Goal: Navigation & Orientation: Find specific page/section

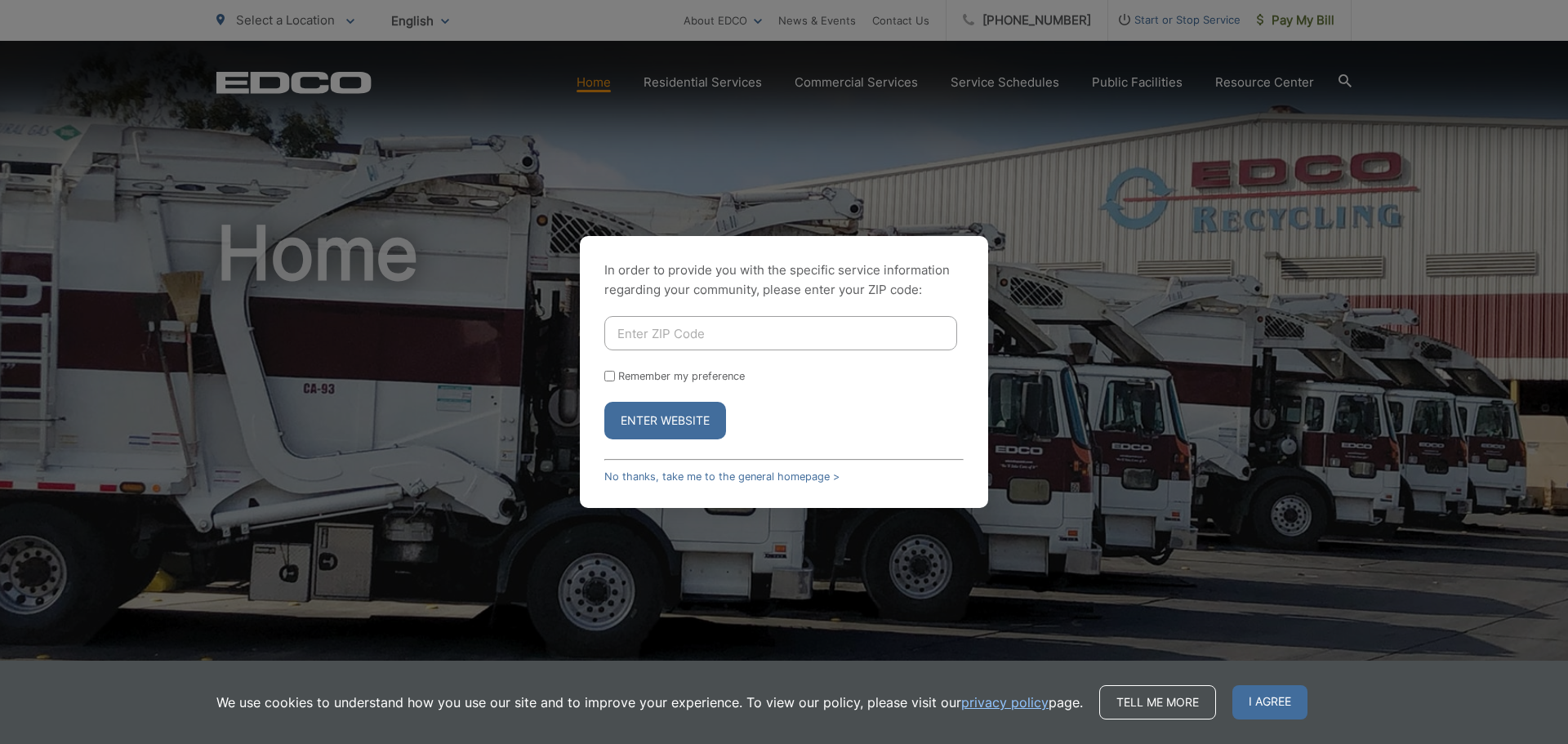
click at [625, 346] on input "Enter ZIP Code" at bounding box center [780, 333] width 352 height 34
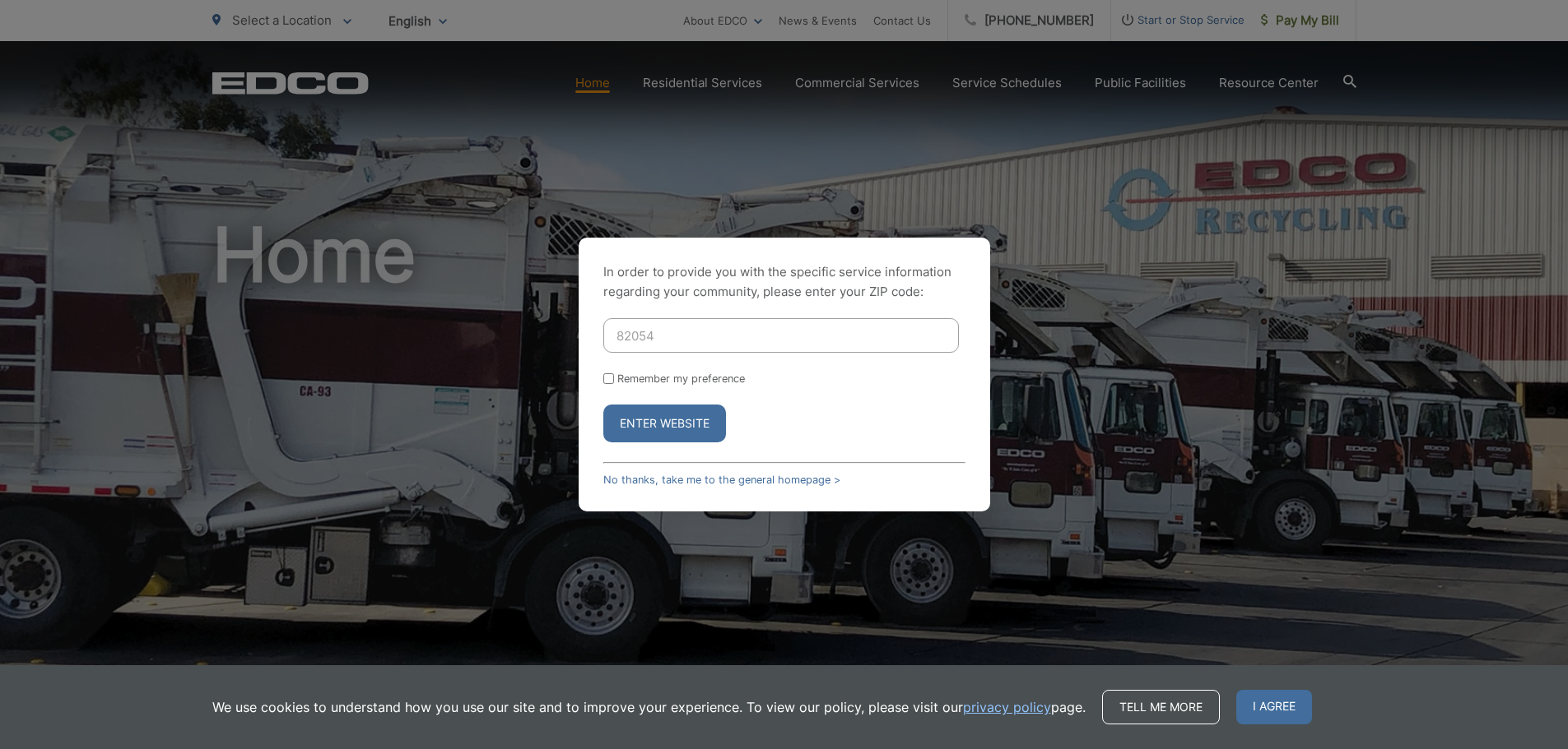
click at [643, 335] on input "82054" at bounding box center [780, 336] width 355 height 35
type input "82064"
click at [758, 482] on link "No thanks, take me to the general homepage >" at bounding box center [722, 480] width 237 height 12
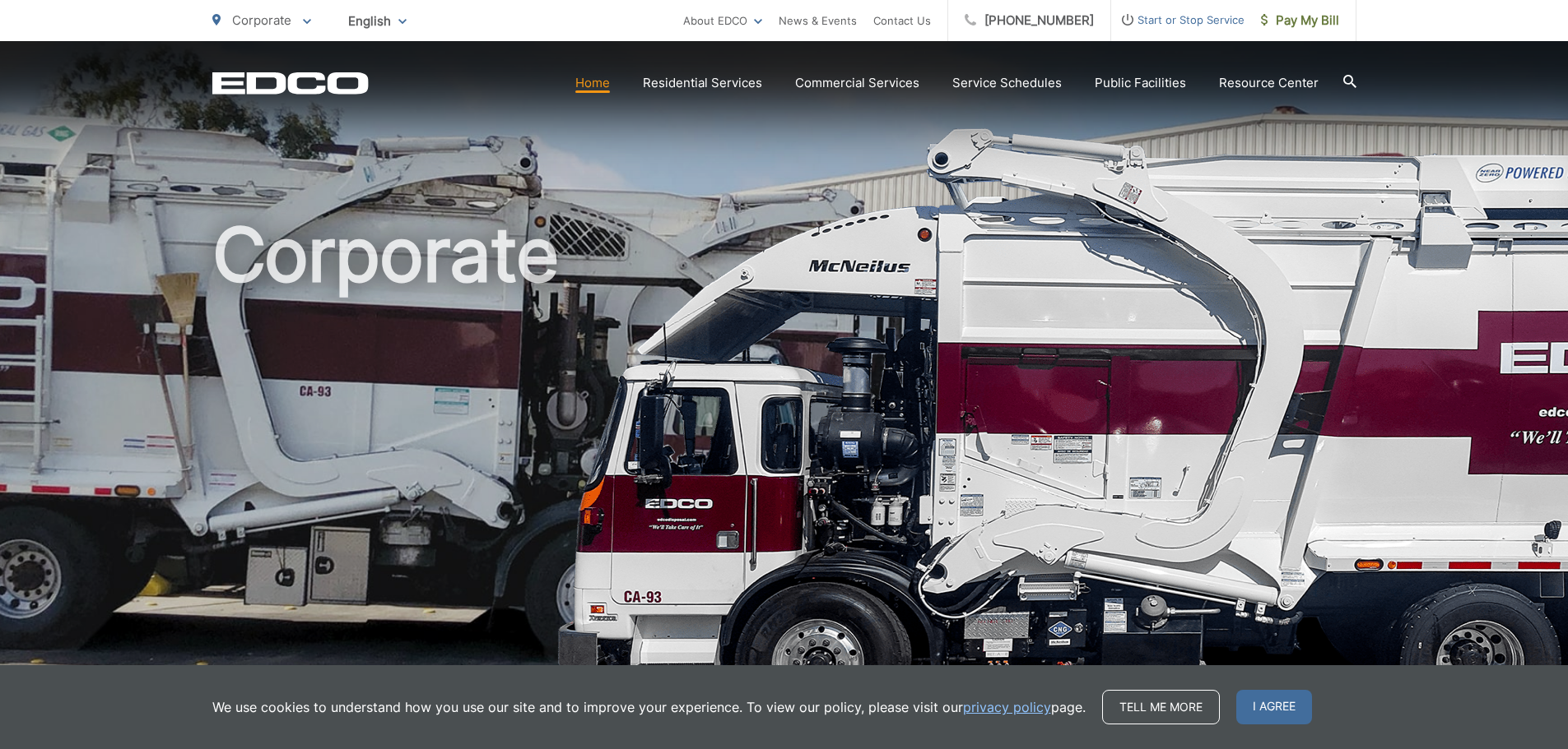
click at [592, 84] on link "Home" at bounding box center [592, 83] width 35 height 19
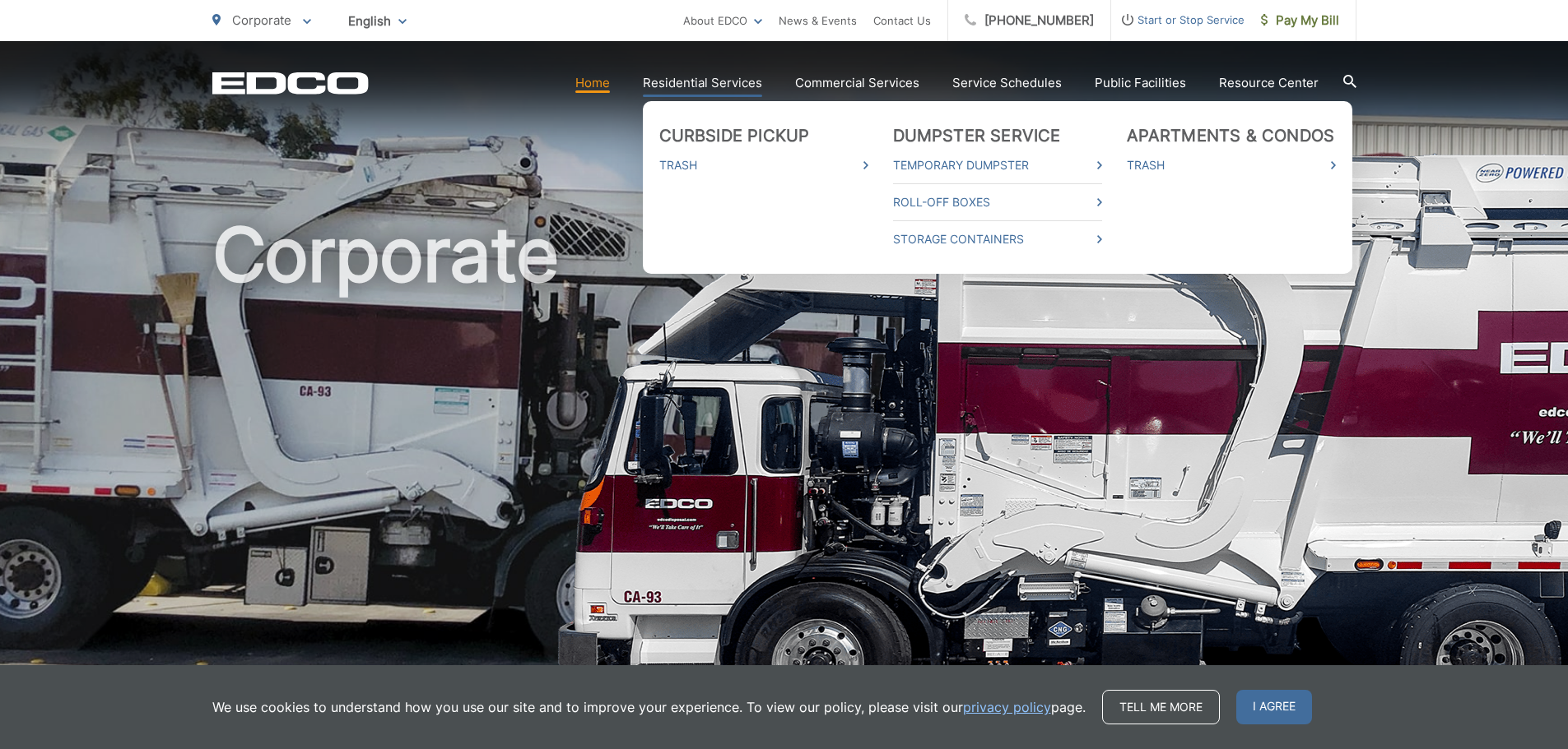
click at [715, 81] on link "Residential Services" at bounding box center [702, 83] width 120 height 19
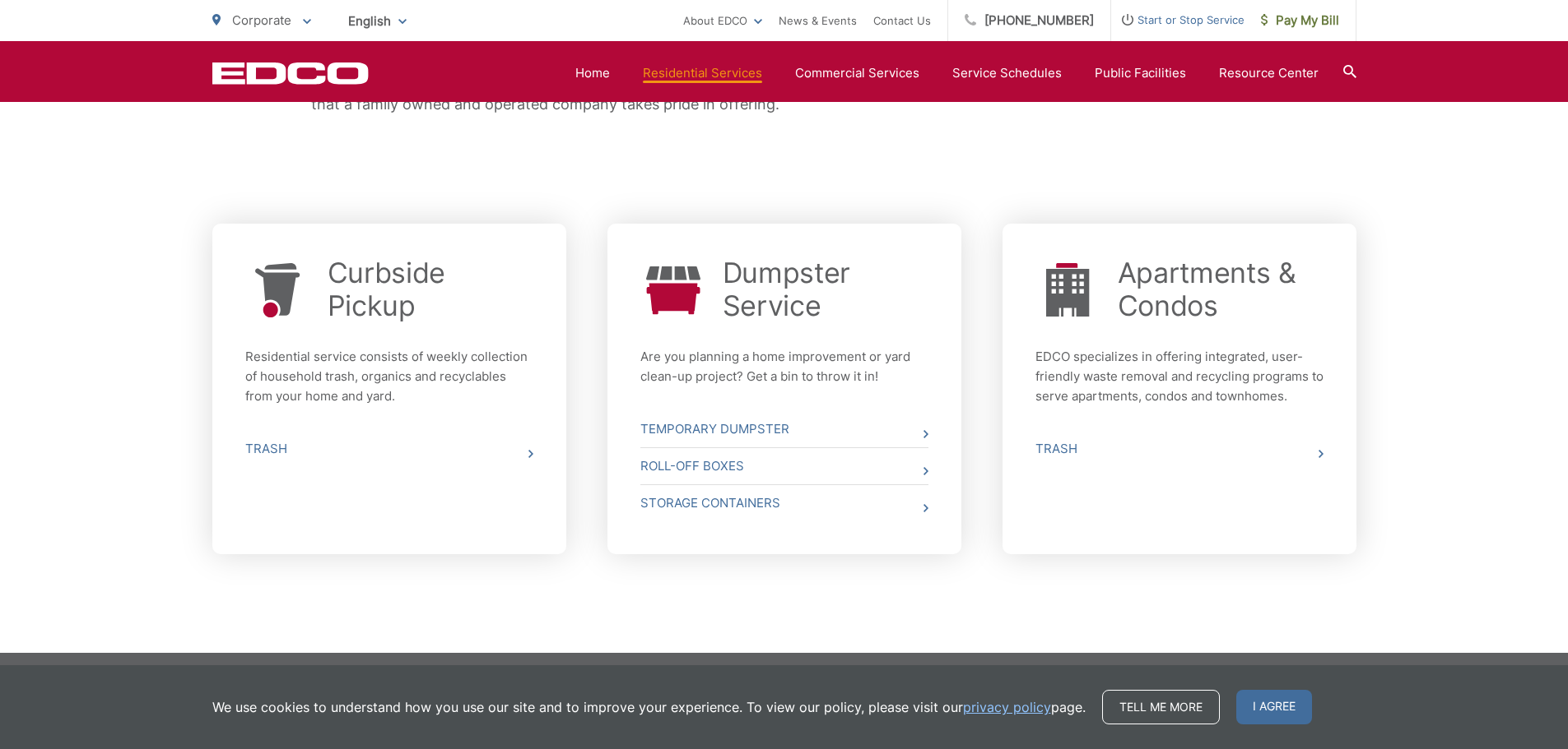
scroll to position [530, 0]
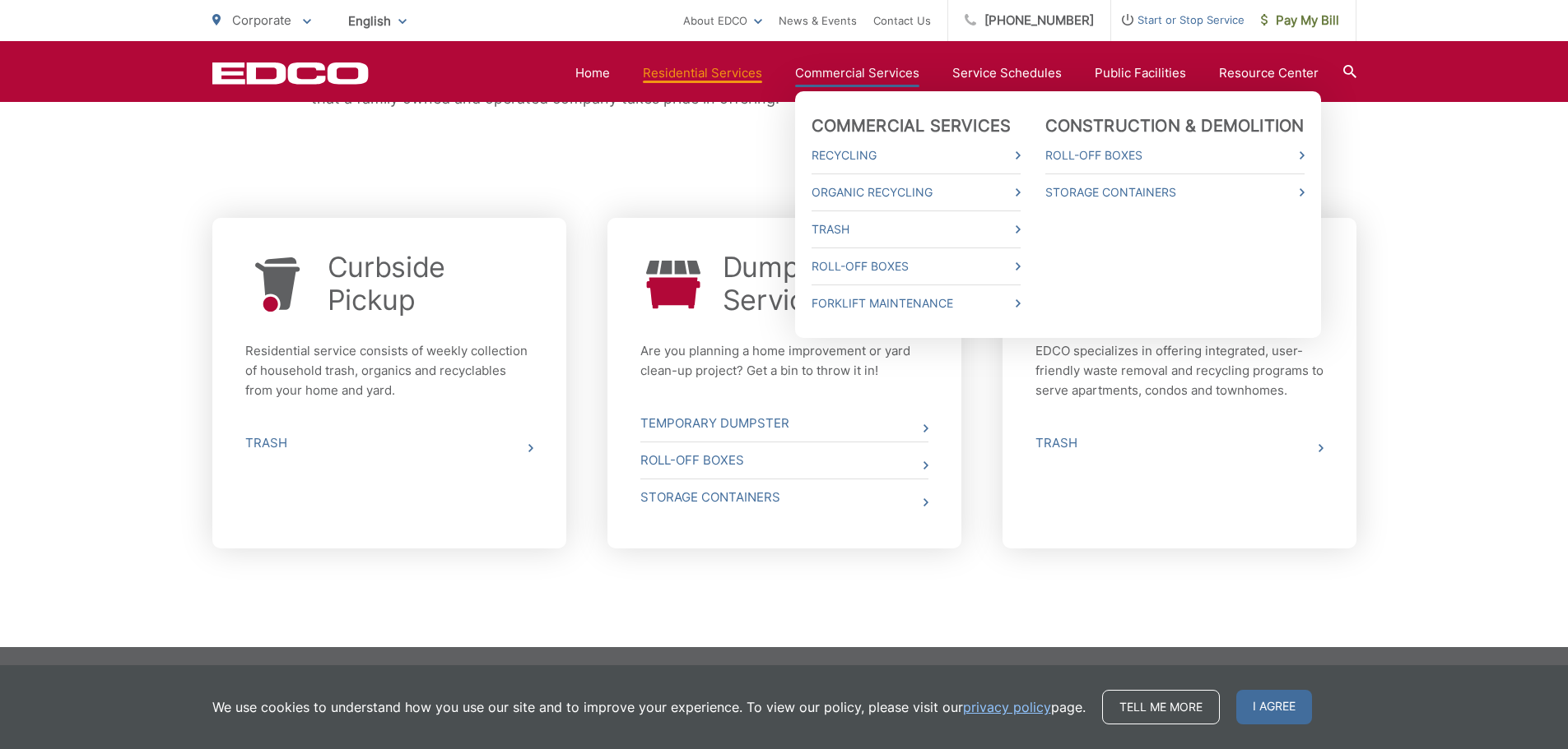
click at [886, 74] on link "Commercial Services" at bounding box center [857, 73] width 124 height 19
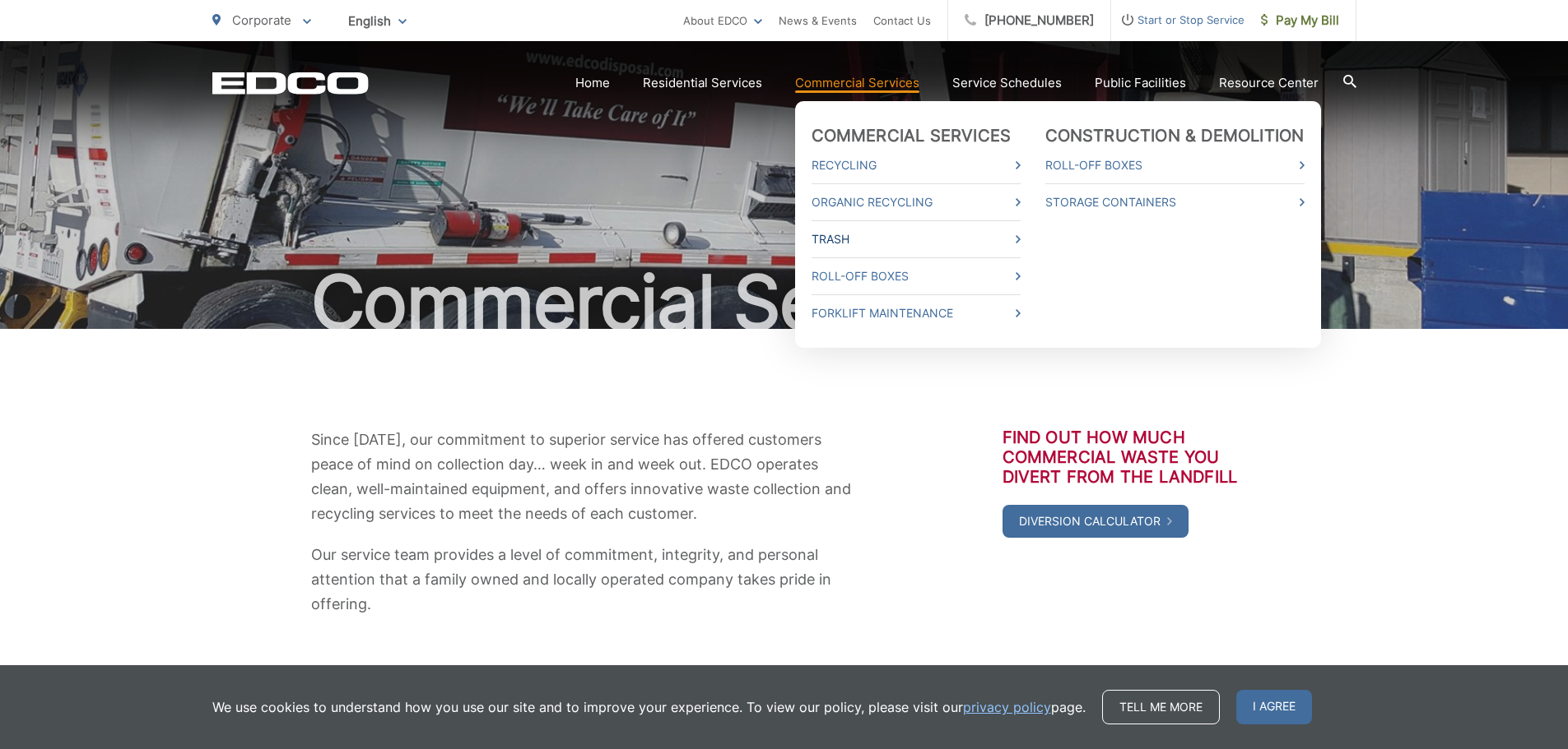
click at [847, 237] on link "Trash" at bounding box center [916, 239] width 209 height 19
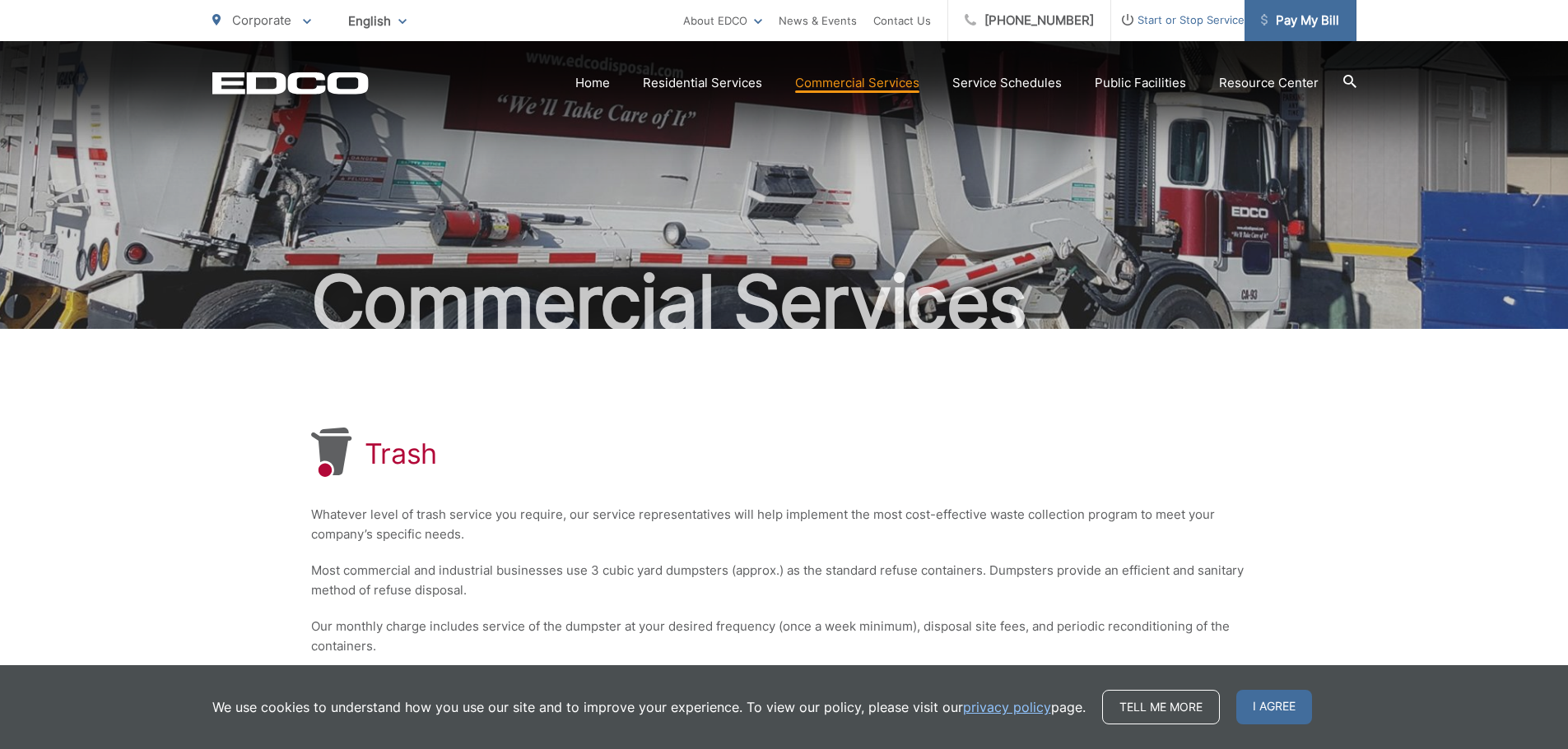
click at [1293, 19] on span "Pay My Bill" at bounding box center [1300, 20] width 78 height 19
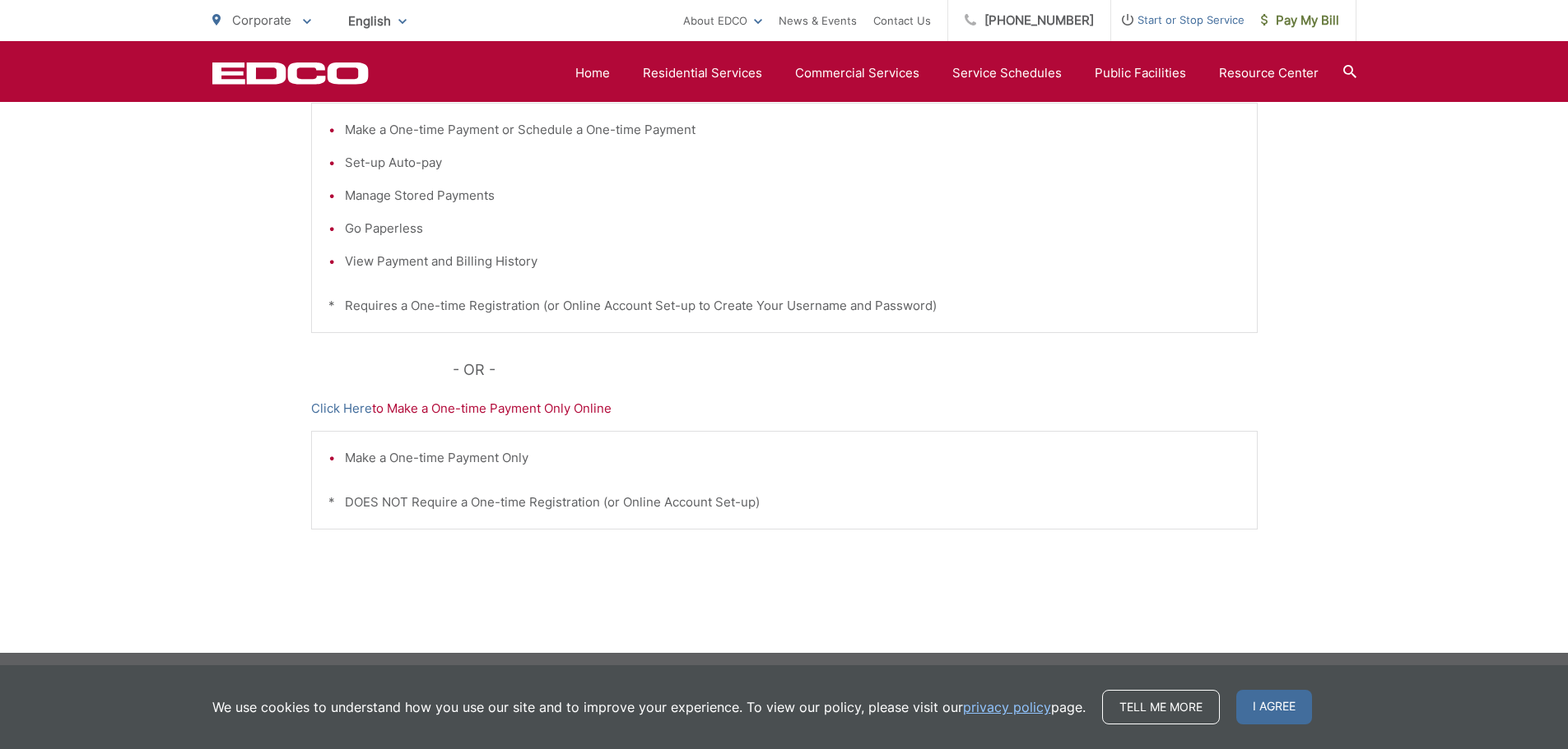
scroll to position [421, 0]
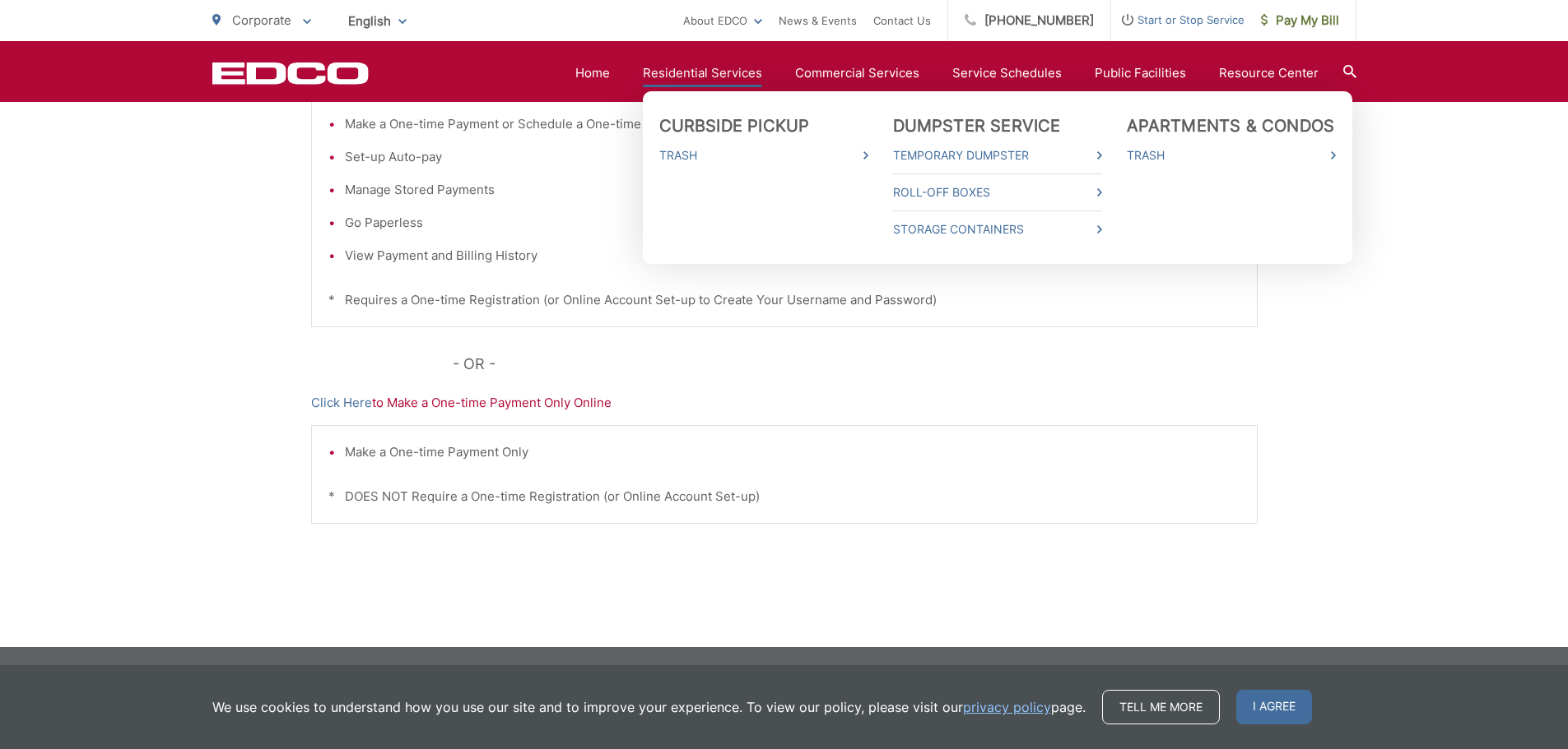
click at [701, 73] on link "Residential Services" at bounding box center [702, 73] width 120 height 19
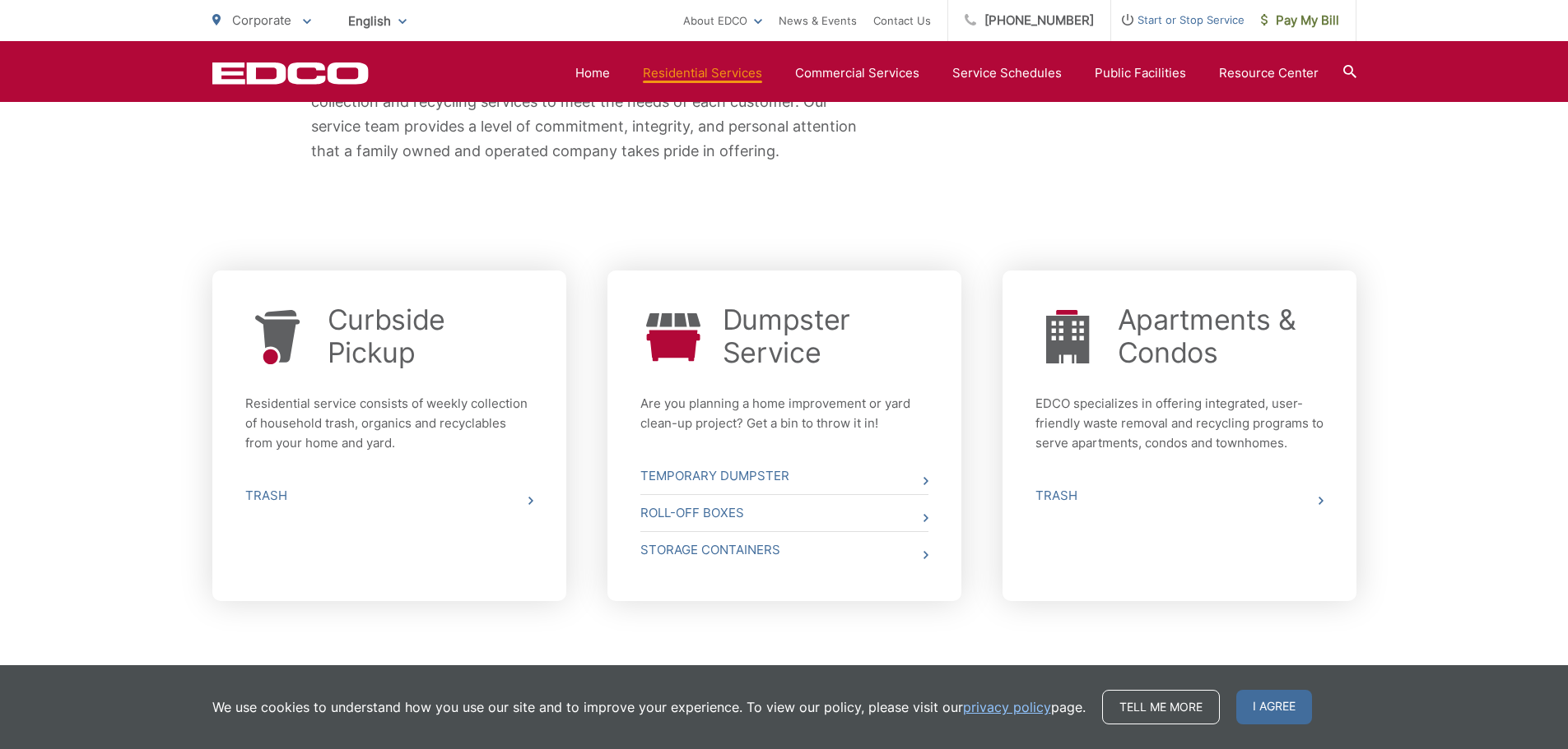
scroll to position [480, 0]
click at [371, 326] on link "Curbside Pickup" at bounding box center [431, 335] width 206 height 66
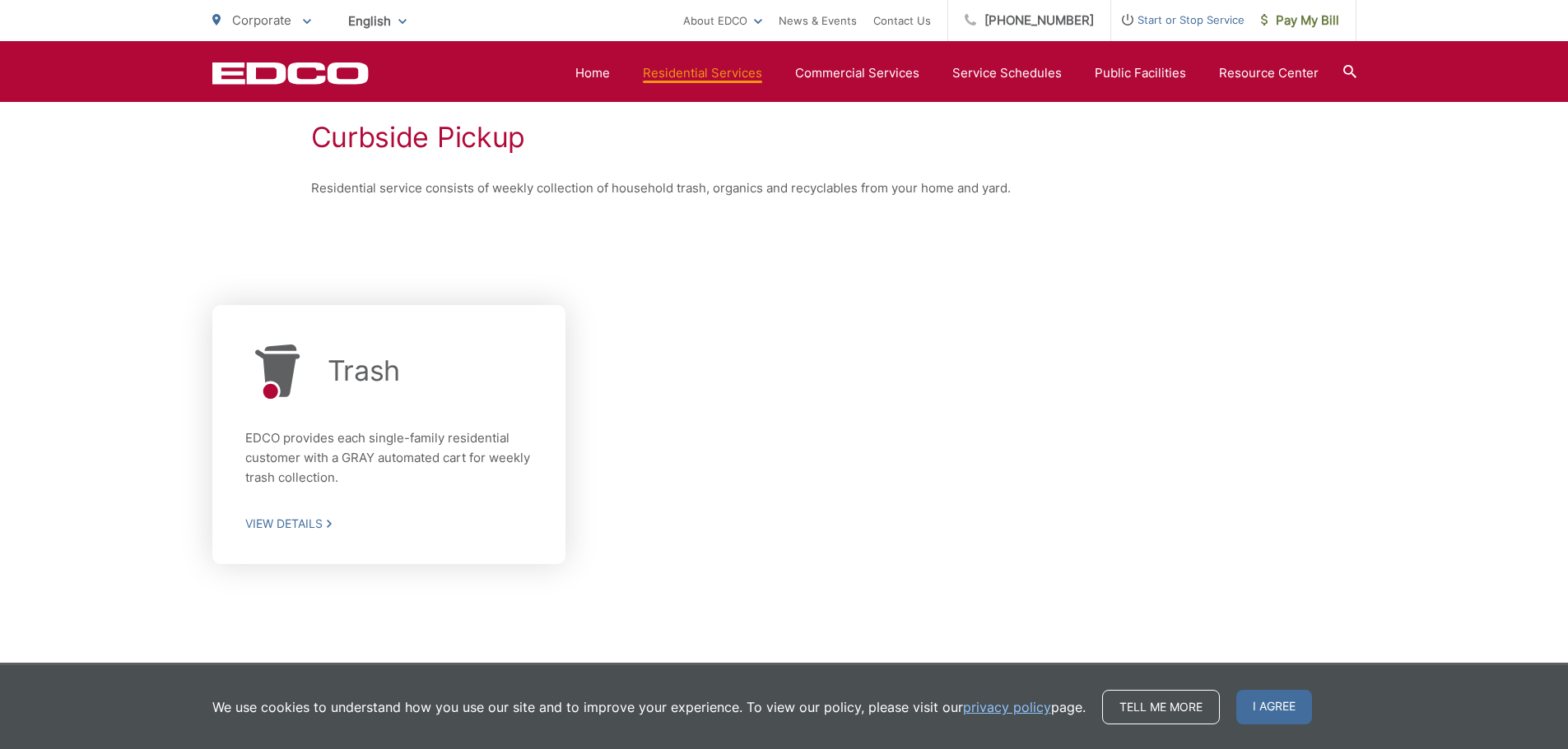
scroll to position [320, 0]
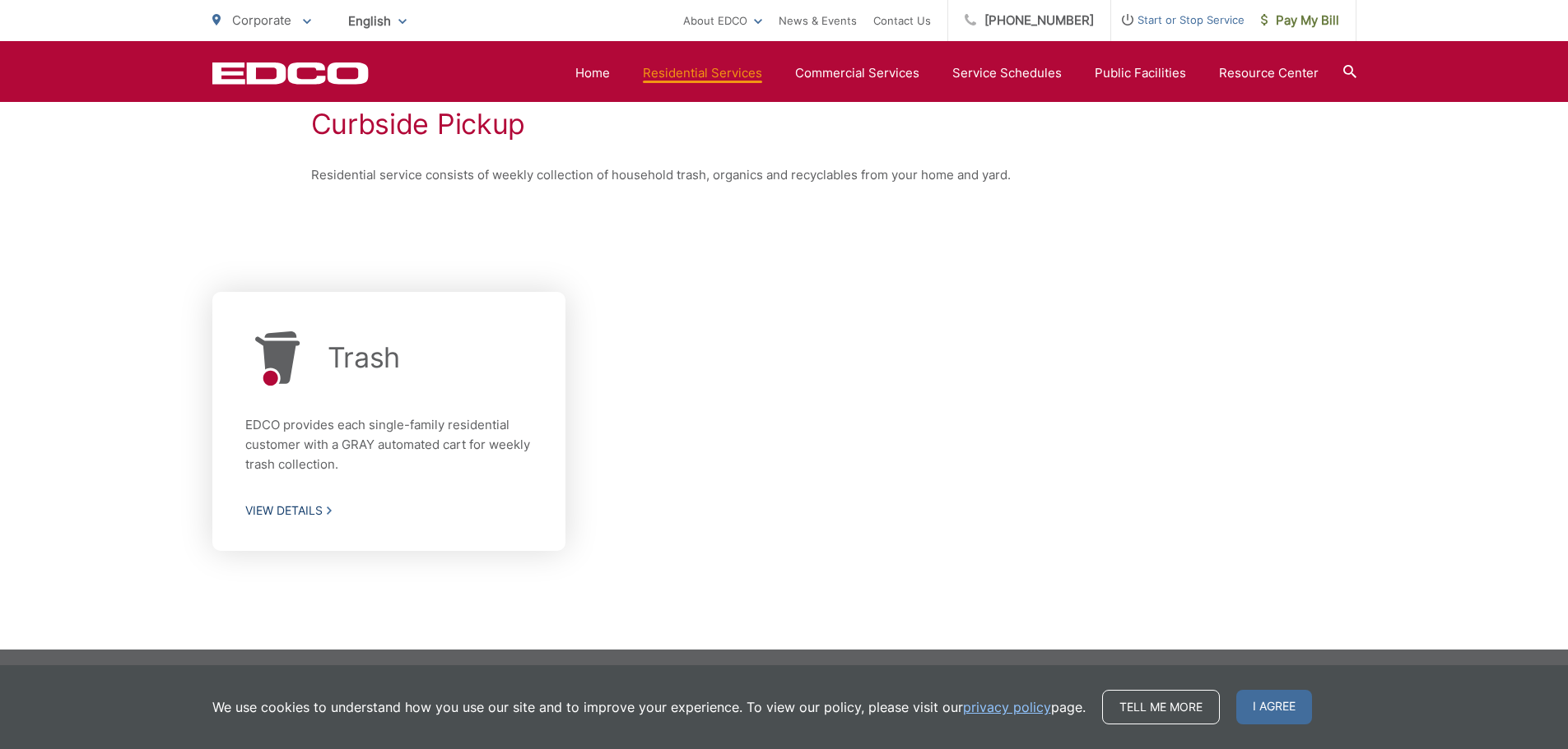
click at [309, 508] on span "View Details" at bounding box center [389, 511] width 288 height 15
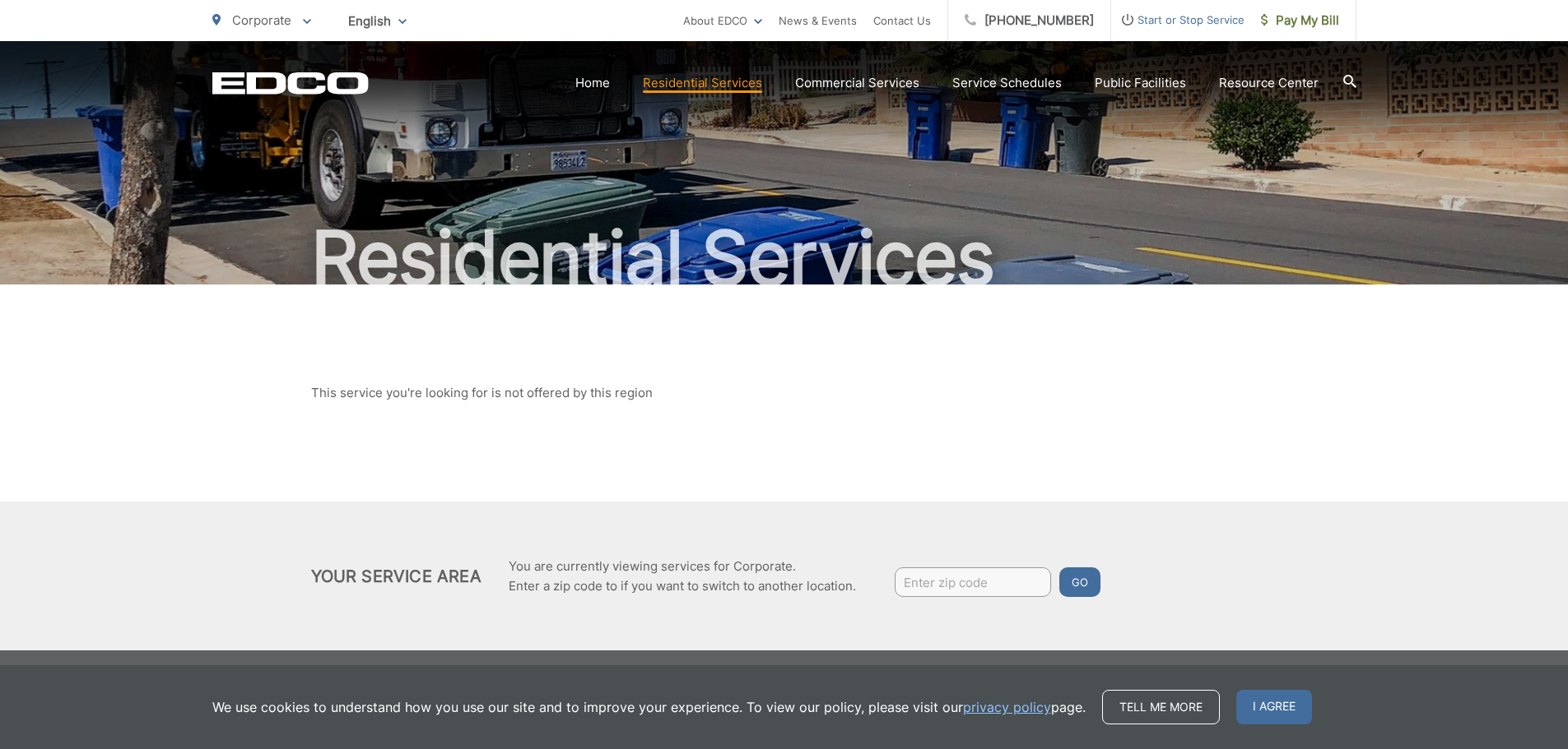
scroll to position [48, 0]
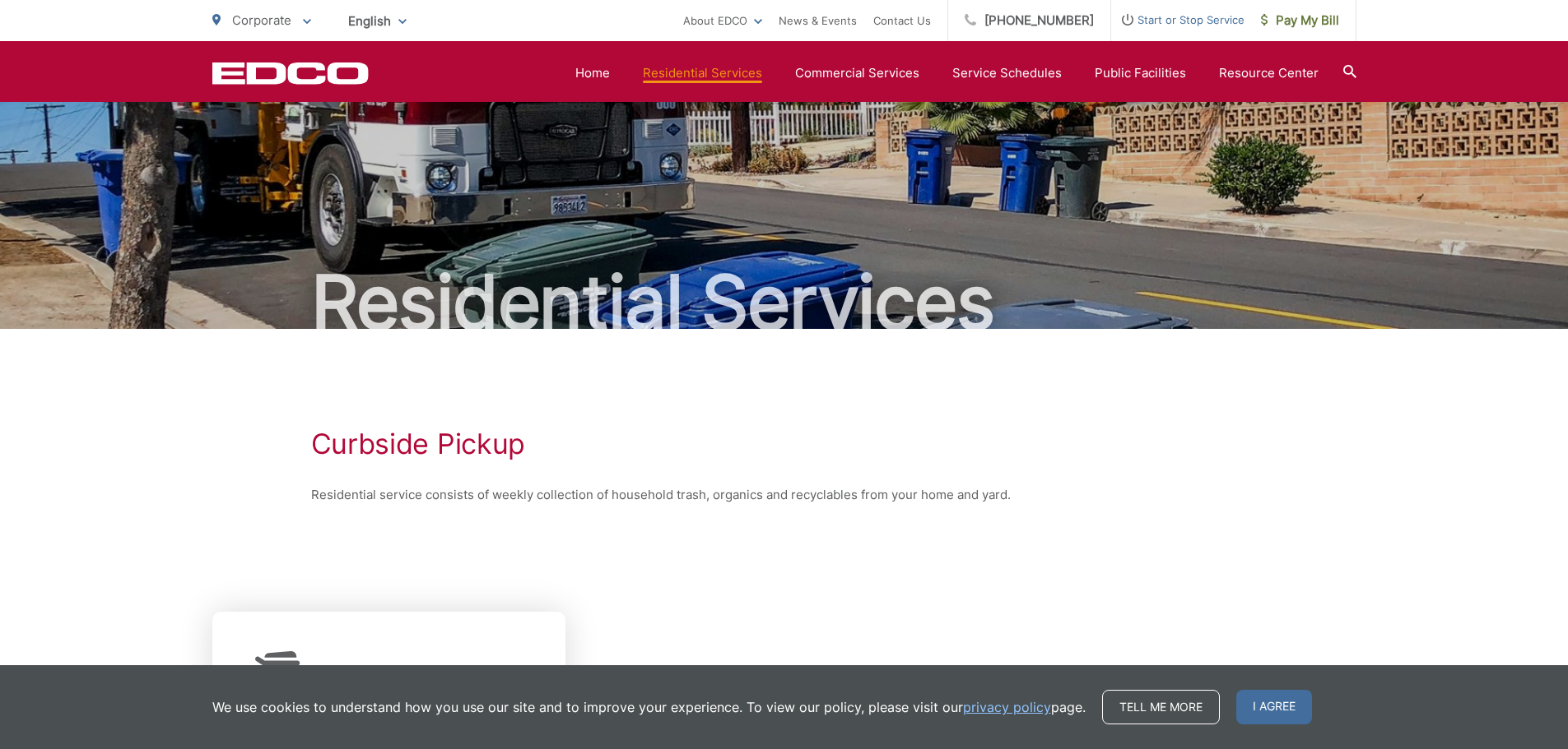
scroll to position [320, 0]
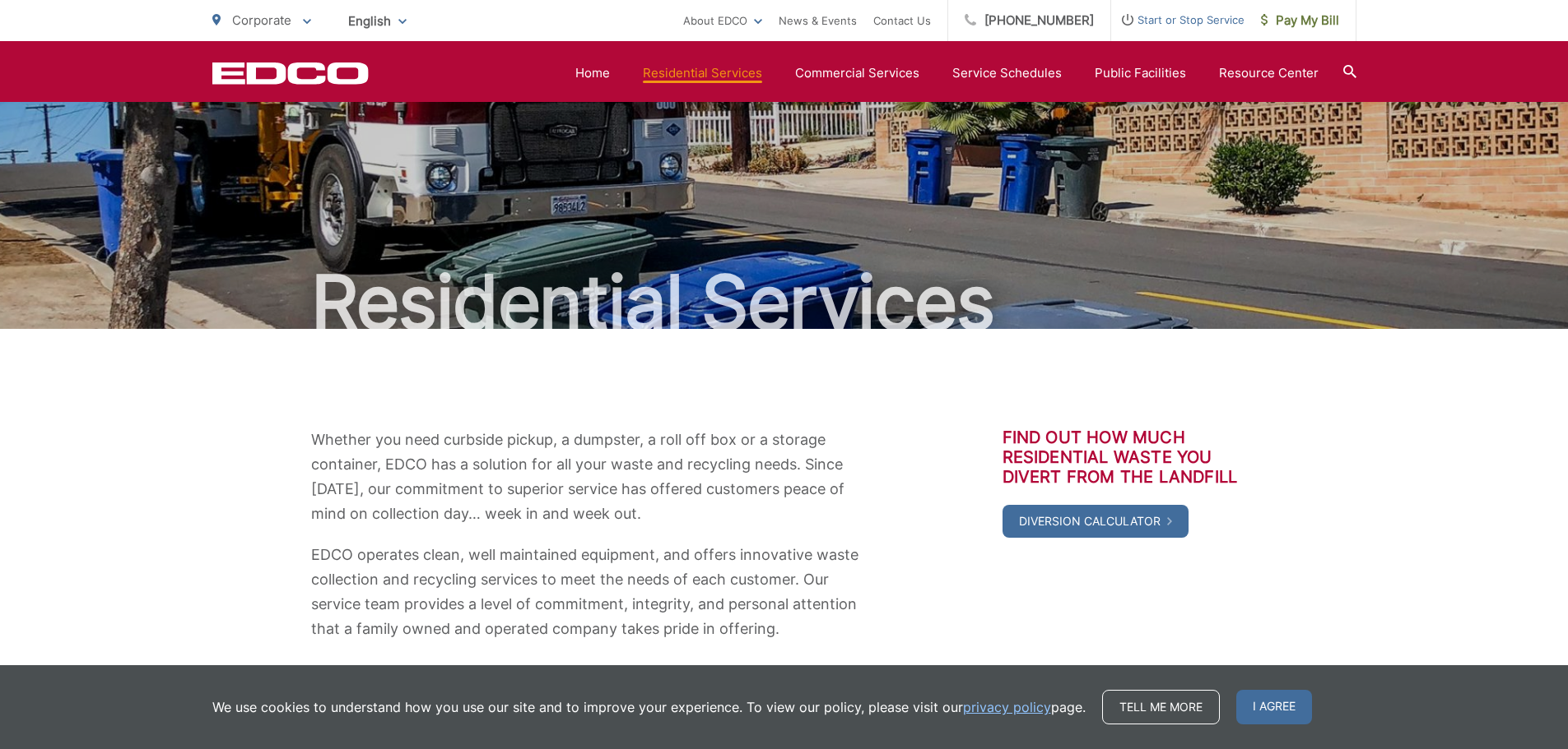
scroll to position [480, 0]
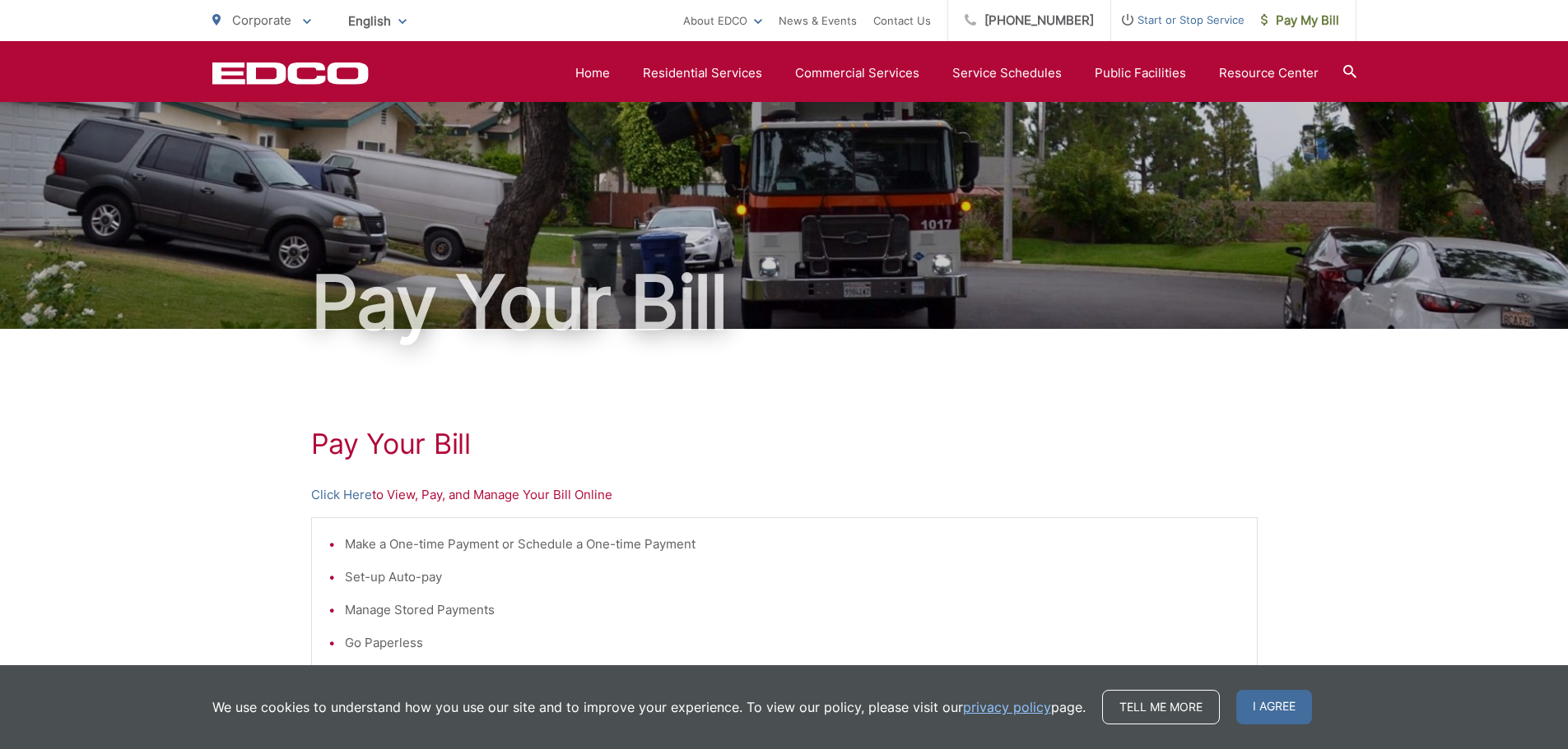
scroll to position [421, 0]
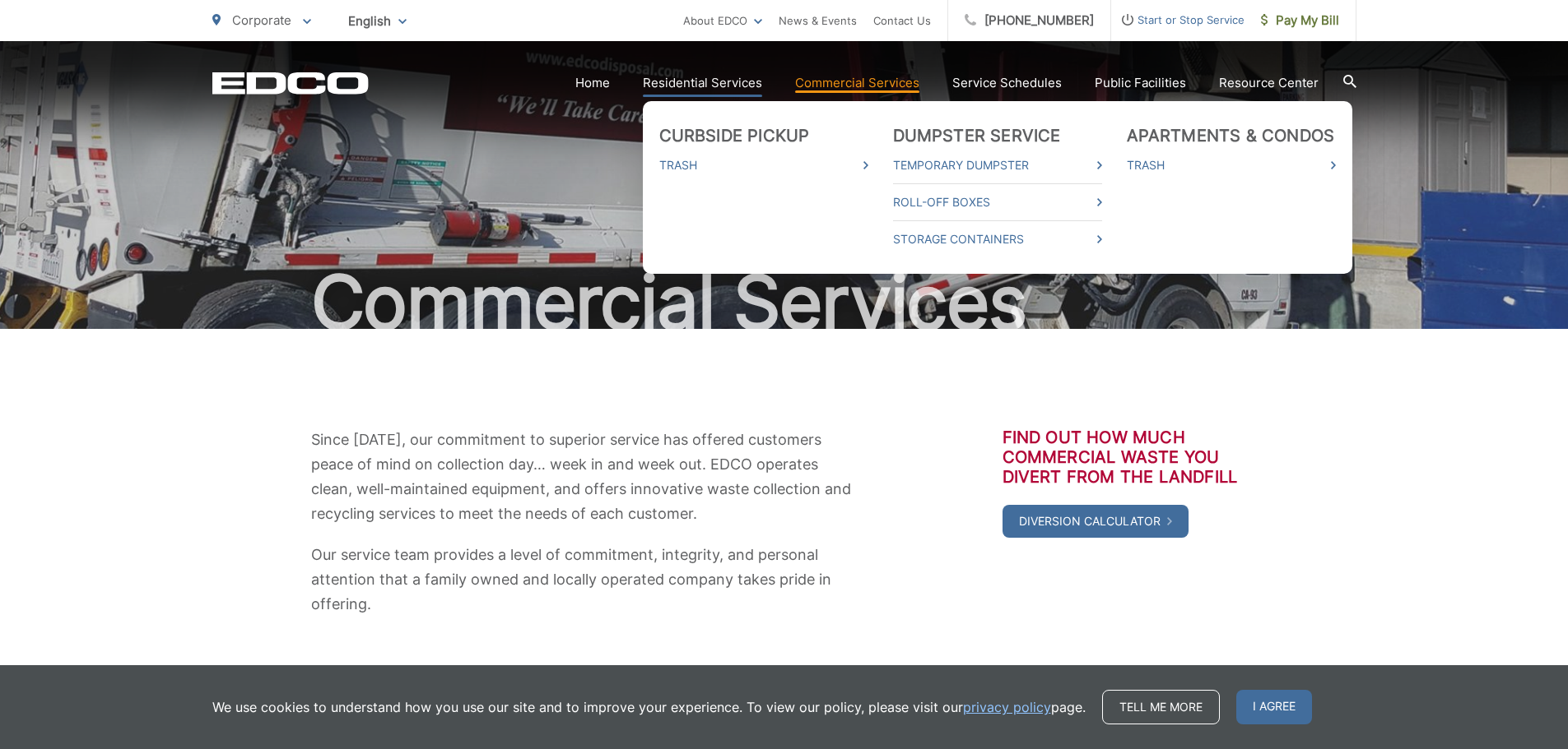
click at [696, 73] on section "Home Residential Services Curbside Pickup Trash Dumpster Service Temporary Dump…" at bounding box center [862, 82] width 988 height 31
click at [694, 79] on link "Residential Services" at bounding box center [702, 83] width 120 height 19
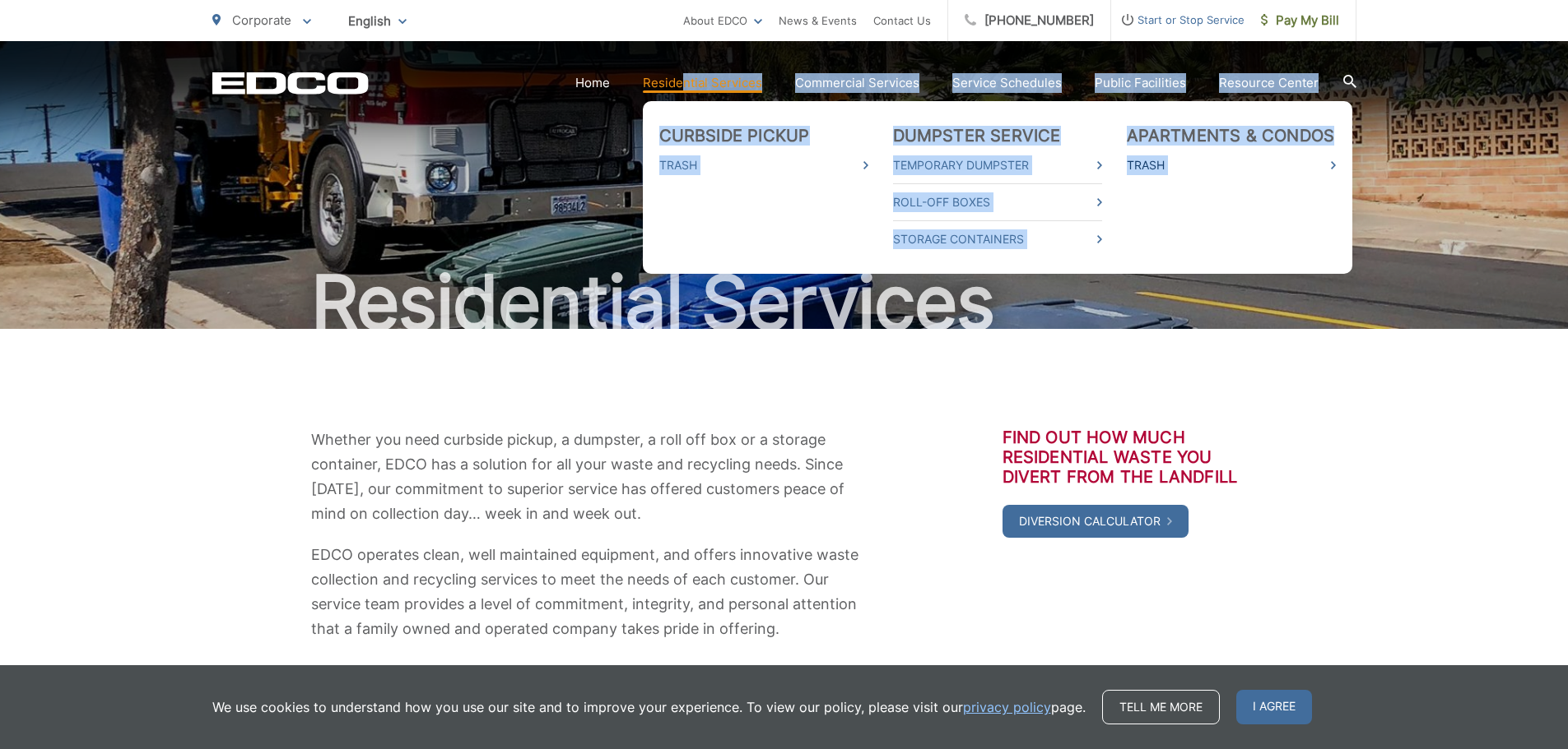
click at [1158, 166] on link "Trash" at bounding box center [1231, 166] width 209 height 19
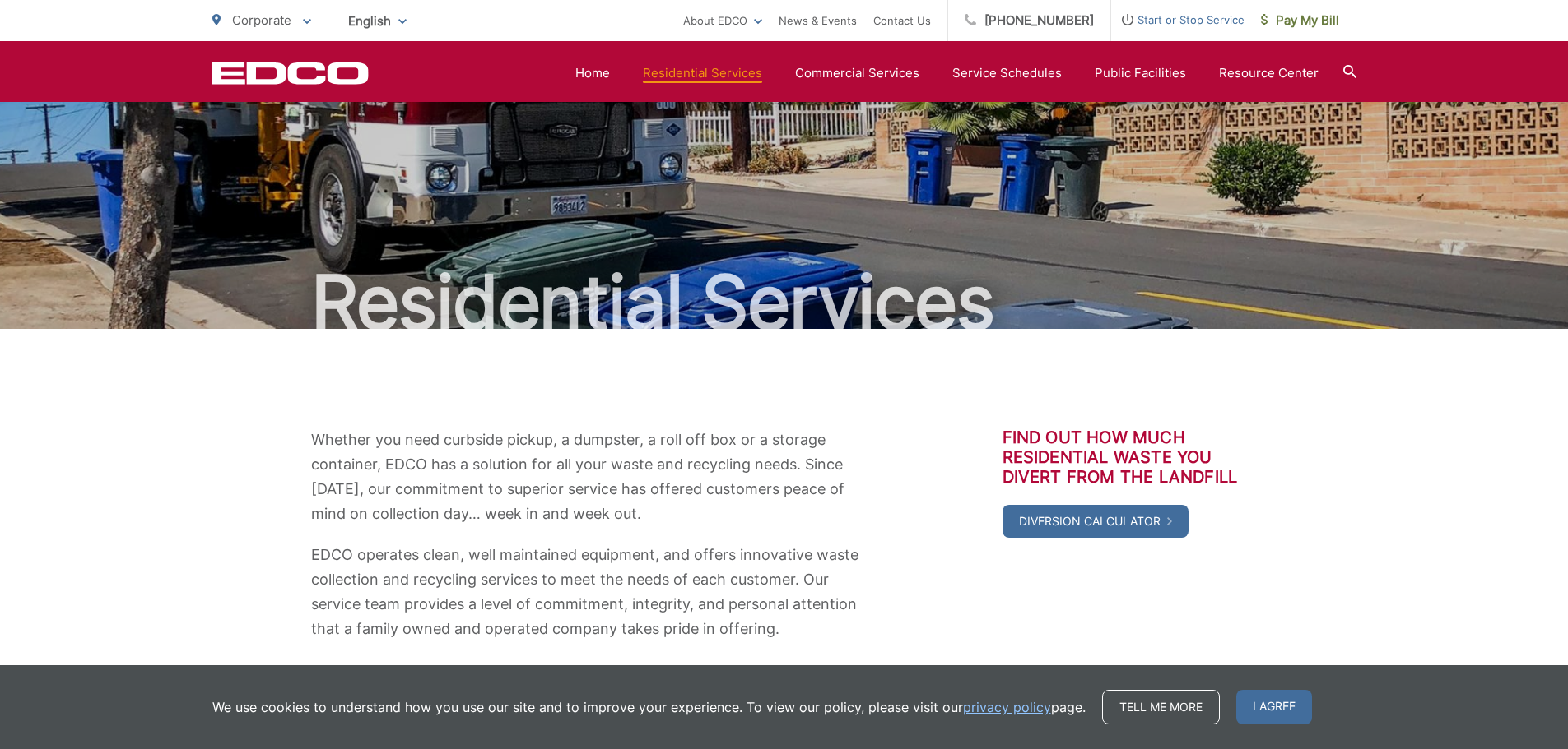
scroll to position [530, 0]
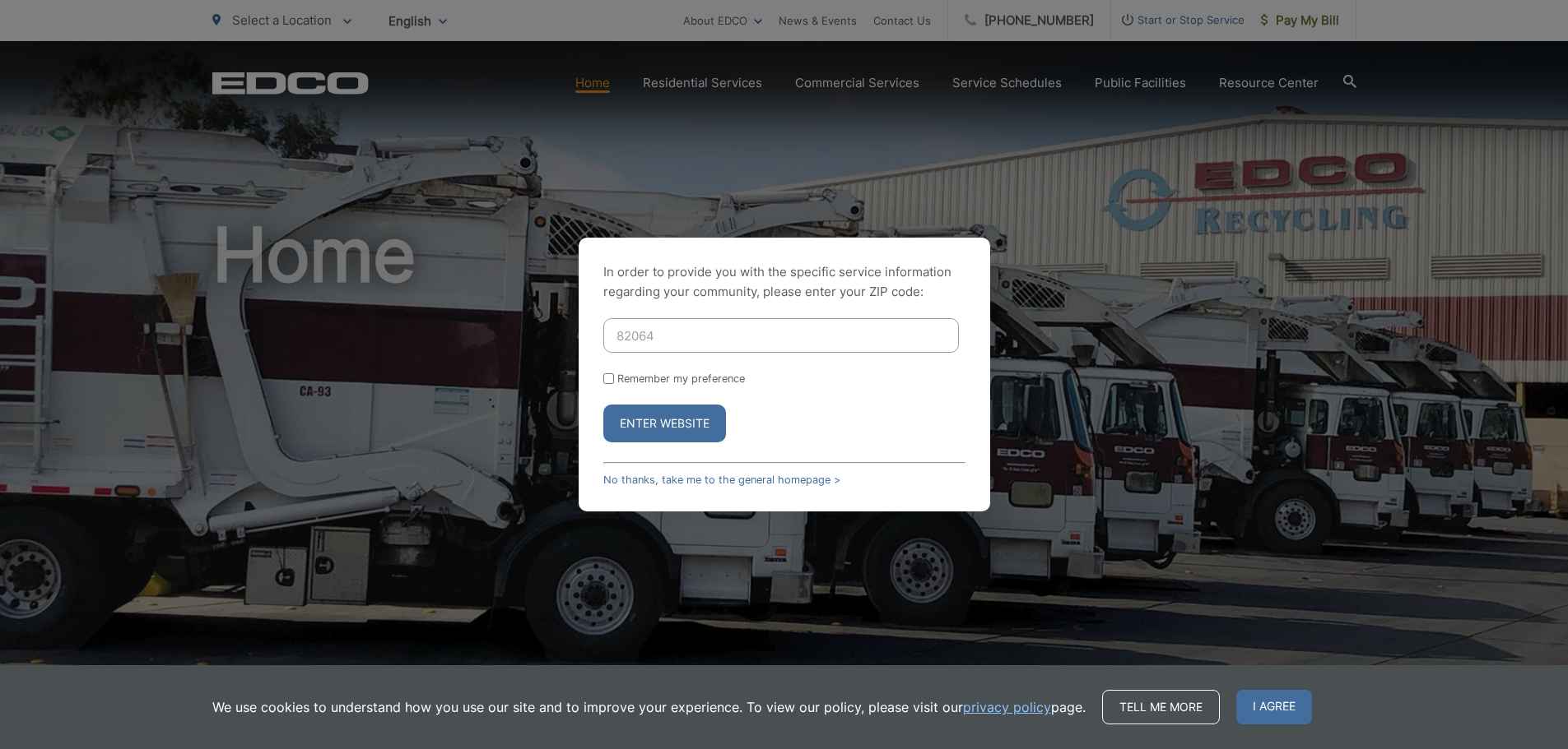
click at [701, 181] on div "In order to provide you with the specific service information regarding your co…" at bounding box center [784, 374] width 1568 height 749
click at [1280, 710] on span "I agree" at bounding box center [1273, 707] width 75 height 35
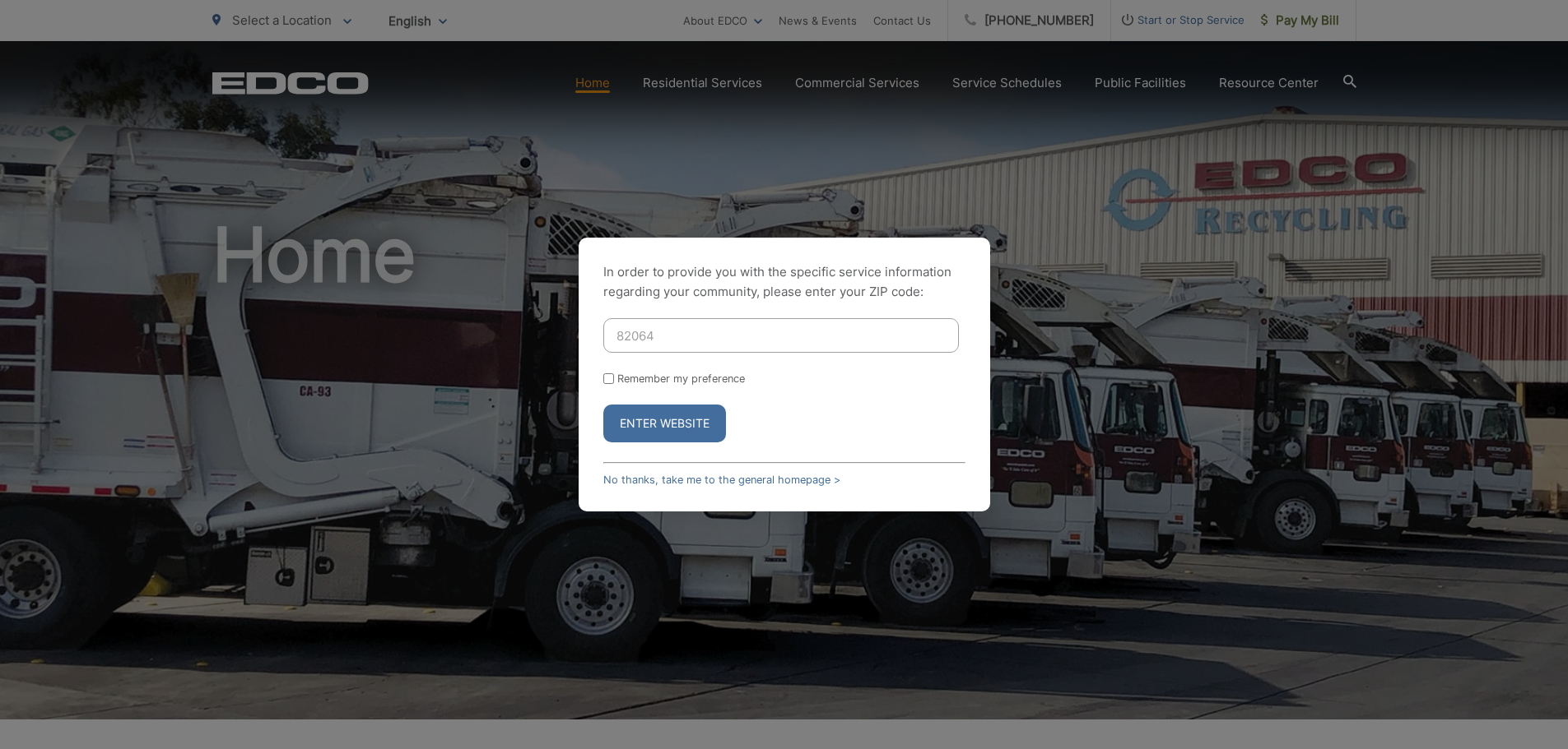
click at [654, 472] on div "In order to provide you with the specific service information regarding your co…" at bounding box center [784, 374] width 411 height 274
click at [648, 480] on link "No thanks, take me to the general homepage >" at bounding box center [722, 480] width 237 height 12
